Goal: Navigation & Orientation: Find specific page/section

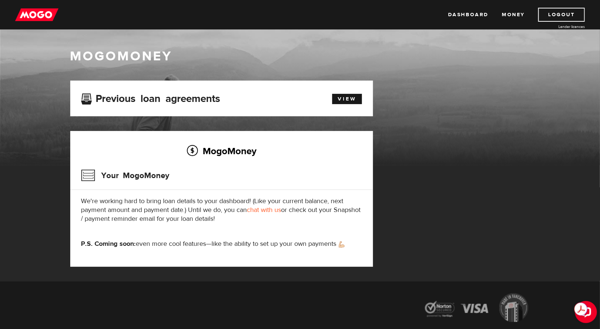
click at [140, 174] on h3 "Your MogoMoney" at bounding box center [125, 175] width 88 height 19
click at [520, 16] on link "Money" at bounding box center [513, 15] width 23 height 14
click at [476, 11] on link "Dashboard" at bounding box center [468, 15] width 40 height 14
